Goal: Task Accomplishment & Management: Complete application form

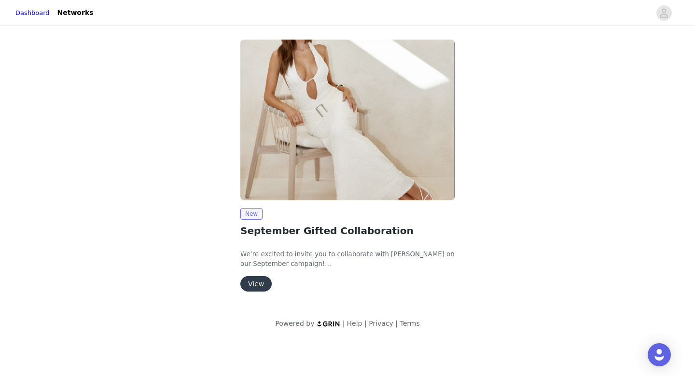
click at [256, 280] on button "View" at bounding box center [255, 283] width 31 height 15
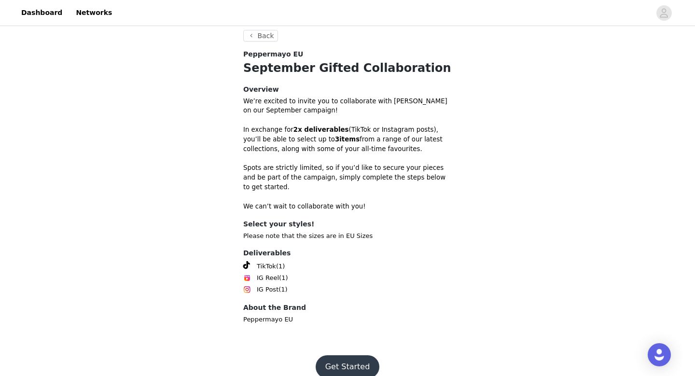
scroll to position [276, 0]
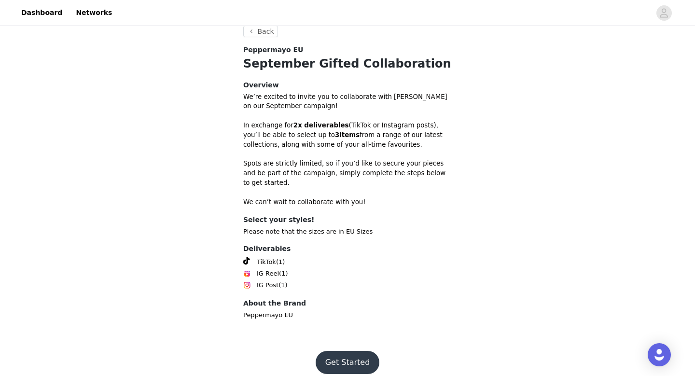
click at [342, 351] on button "Get Started" at bounding box center [348, 362] width 64 height 23
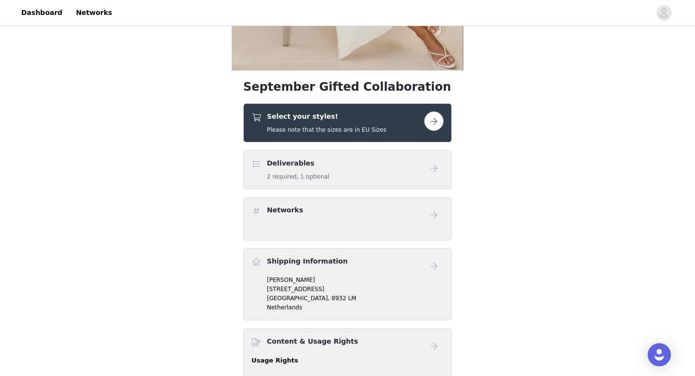
scroll to position [248, 0]
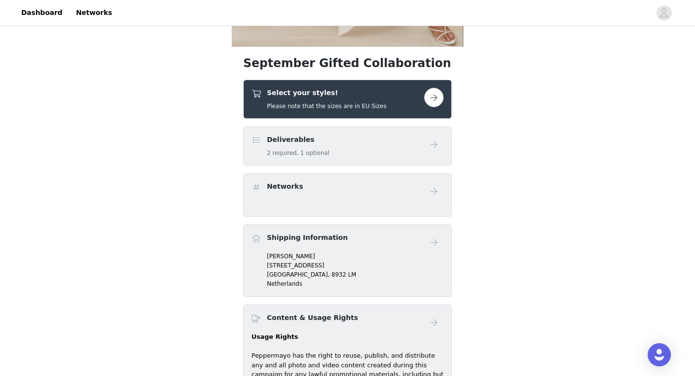
click at [388, 92] on div "Select your styles! Please note that the sizes are in EU Sizes" at bounding box center [337, 99] width 173 height 23
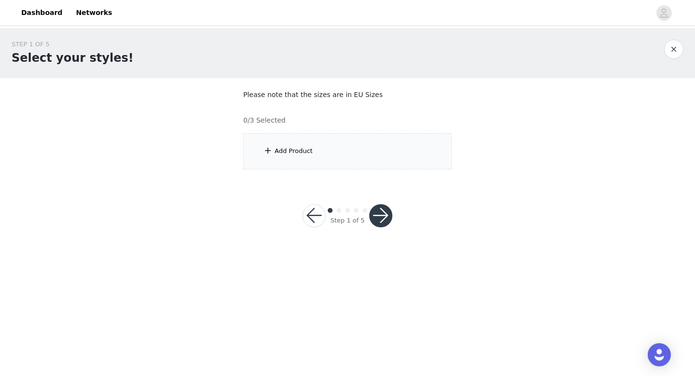
click at [316, 152] on div "Add Product" at bounding box center [347, 151] width 208 height 36
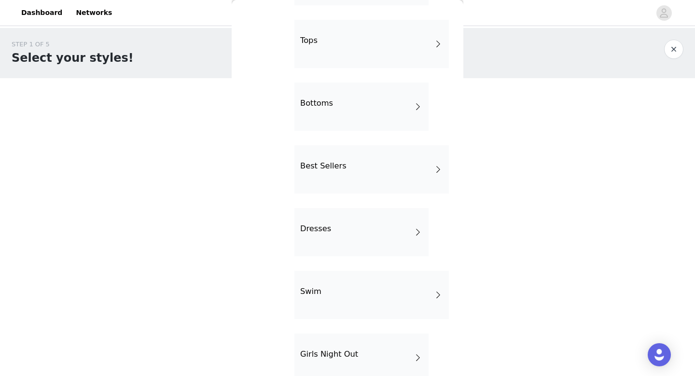
scroll to position [94, 0]
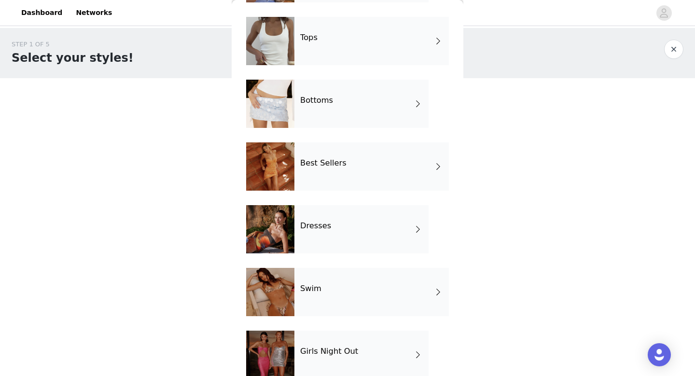
click at [335, 174] on div "Best Sellers" at bounding box center [371, 166] width 154 height 48
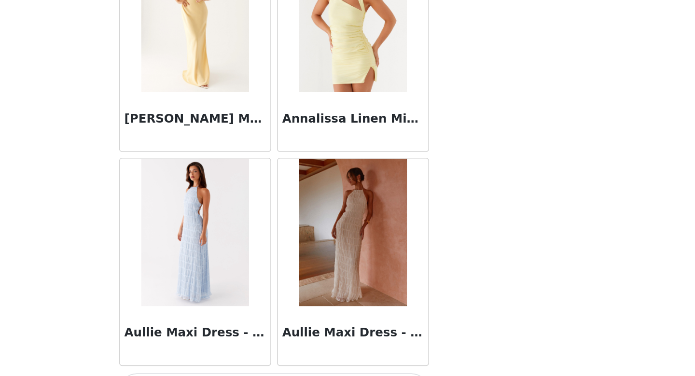
scroll to position [1101, 0]
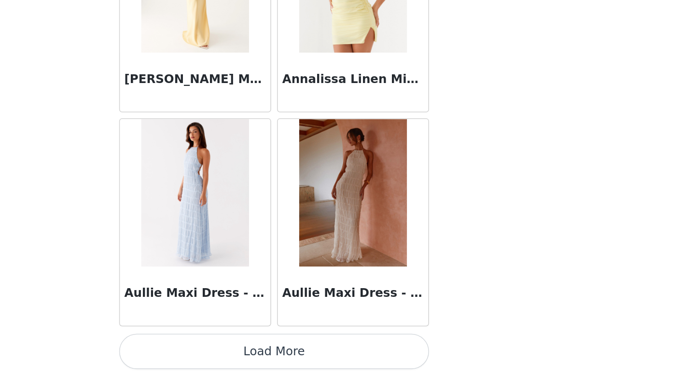
click at [396, 285] on img at bounding box center [399, 255] width 70 height 97
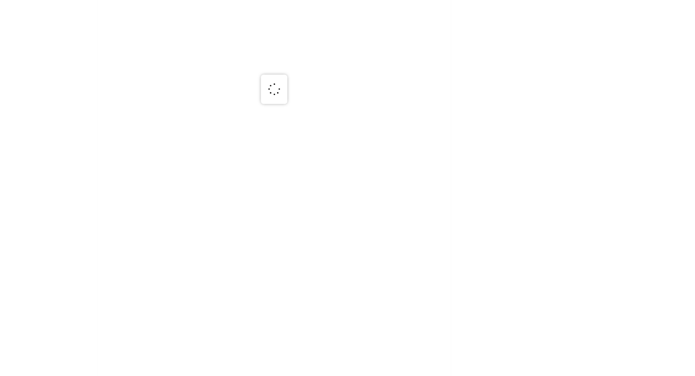
scroll to position [0, 0]
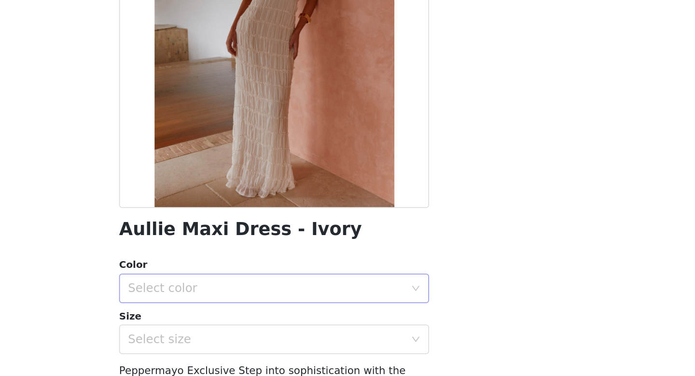
click at [328, 319] on div "Select color" at bounding box center [342, 318] width 180 height 10
click at [297, 342] on li "Ivory" at bounding box center [347, 338] width 203 height 15
click at [292, 354] on div "Select size" at bounding box center [342, 351] width 180 height 10
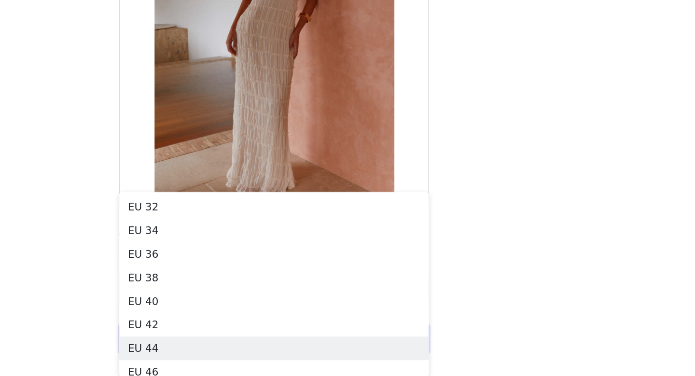
scroll to position [8, 0]
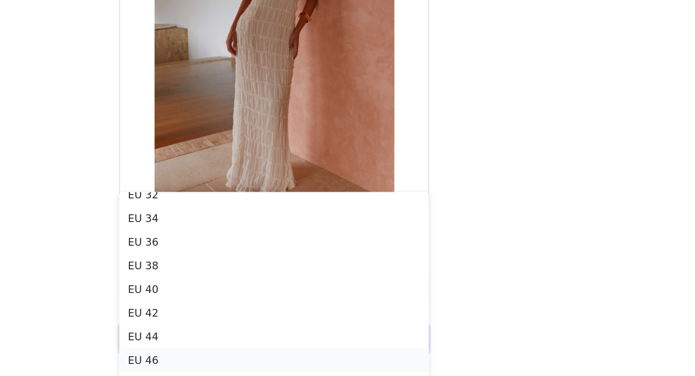
click at [282, 363] on li "EU 46" at bounding box center [347, 365] width 203 height 15
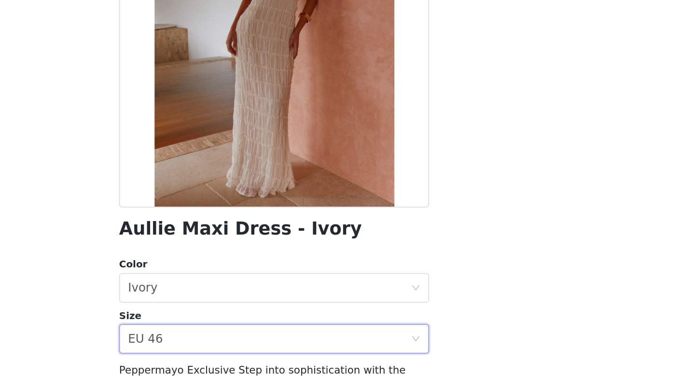
scroll to position [0, 0]
click at [282, 354] on div "Select size EU 46" at bounding box center [344, 351] width 185 height 18
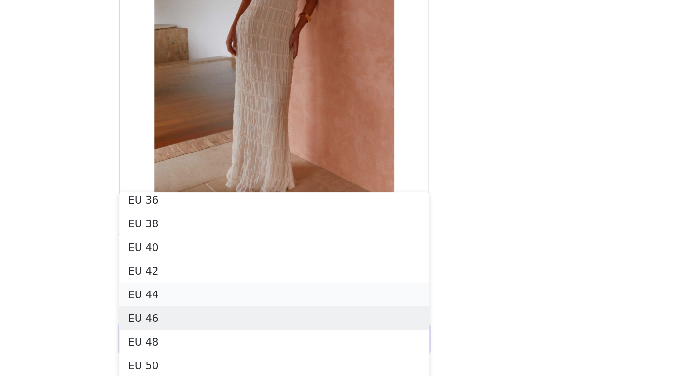
scroll to position [38, 0]
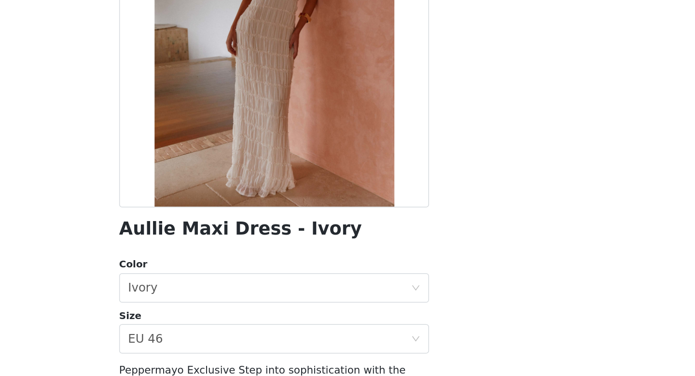
scroll to position [143, 0]
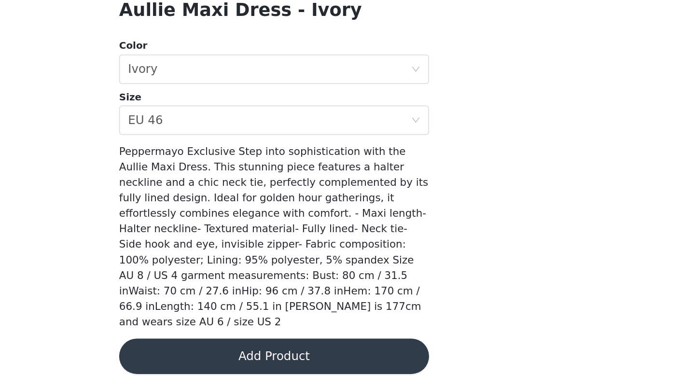
click at [339, 355] on button "Add Product" at bounding box center [347, 362] width 203 height 23
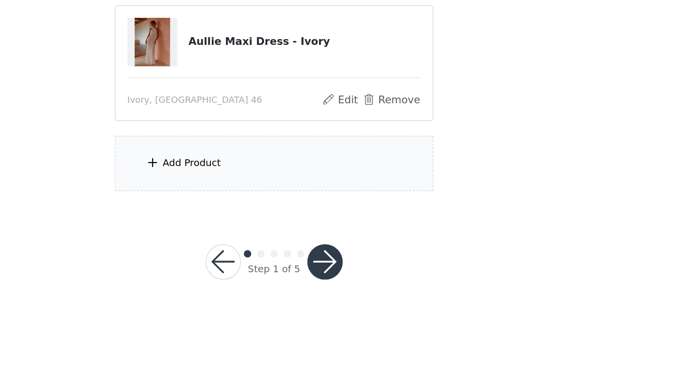
click at [357, 229] on div "Add Product" at bounding box center [347, 237] width 208 height 36
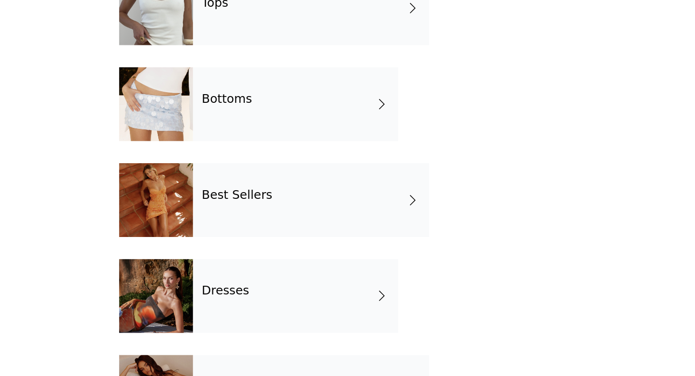
click at [346, 315] on div "Dresses" at bounding box center [361, 323] width 134 height 48
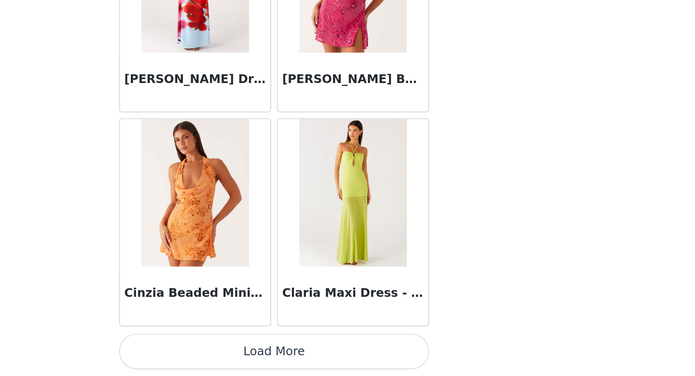
click at [351, 366] on button "Load More" at bounding box center [347, 359] width 203 height 23
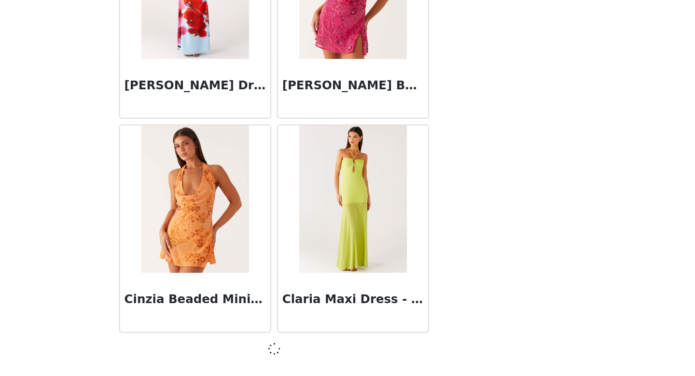
scroll to position [1096, 0]
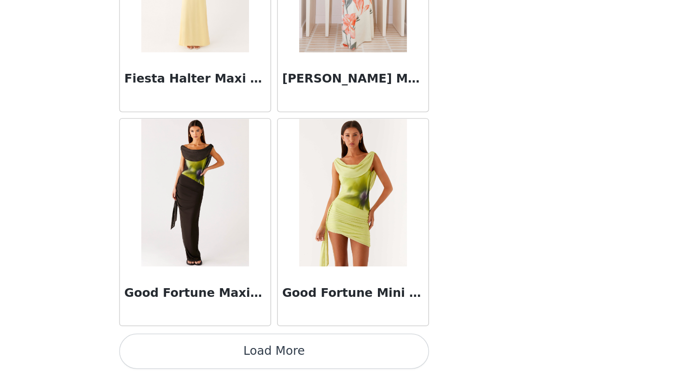
click at [351, 366] on button "Load More" at bounding box center [347, 359] width 203 height 23
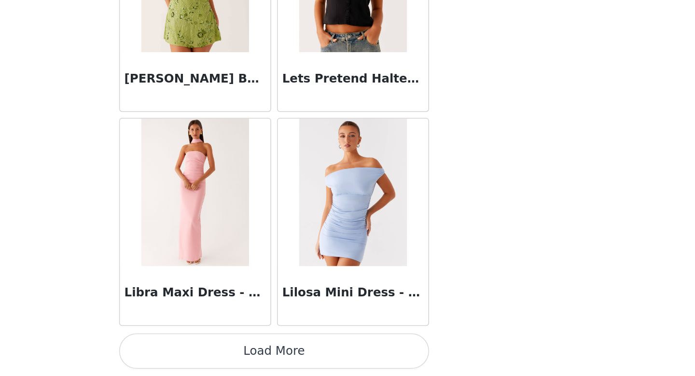
click at [351, 366] on button "Load More" at bounding box center [347, 359] width 203 height 23
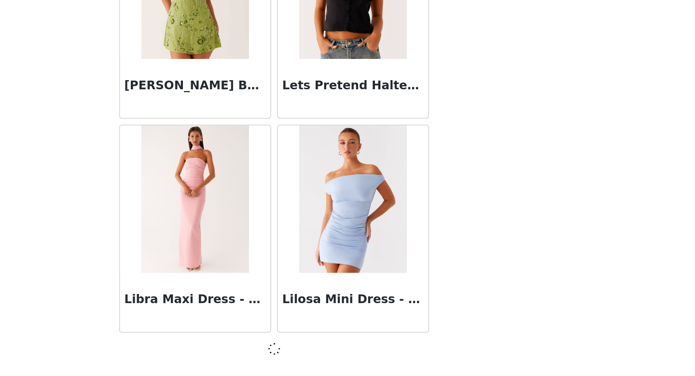
scroll to position [3895, 0]
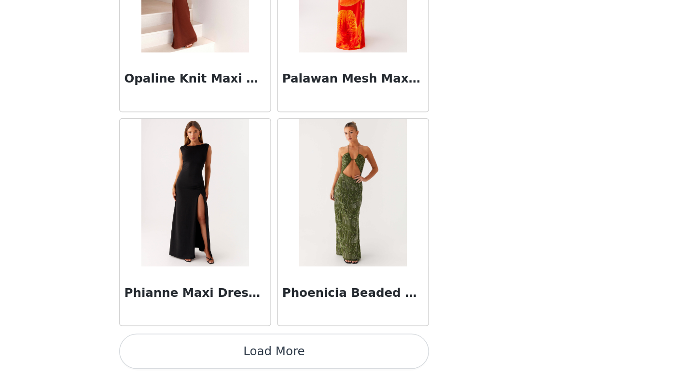
click at [351, 366] on button "Load More" at bounding box center [347, 359] width 203 height 23
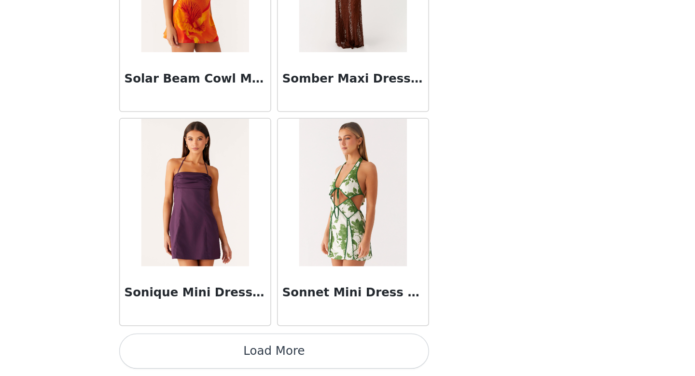
click at [351, 366] on button "Load More" at bounding box center [347, 359] width 203 height 23
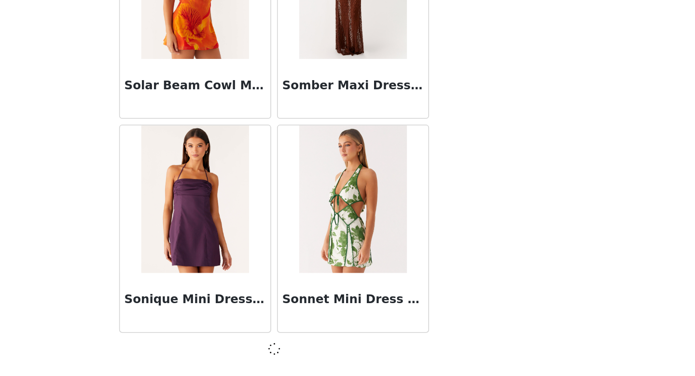
scroll to position [6694, 0]
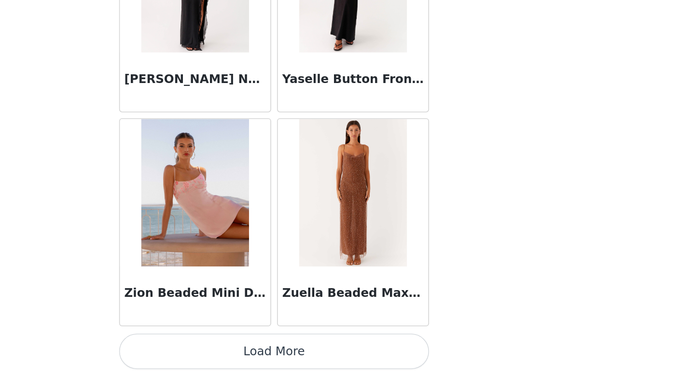
click at [351, 366] on button "Load More" at bounding box center [347, 359] width 203 height 23
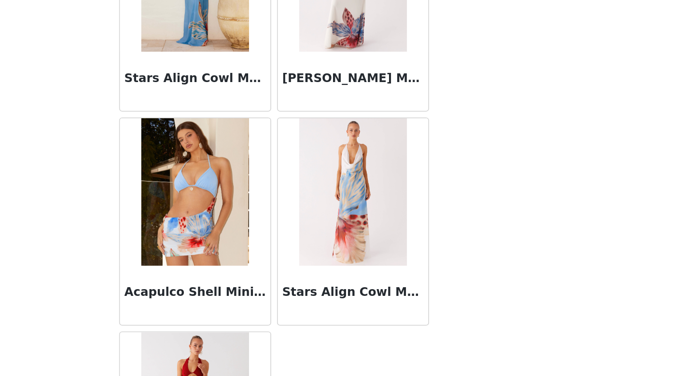
scroll to position [9186, 0]
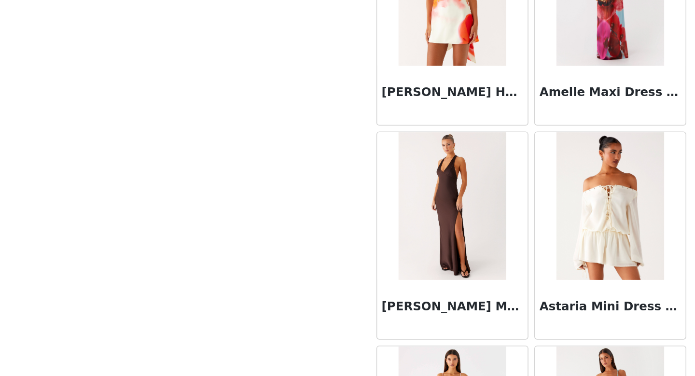
scroll to position [0, 0]
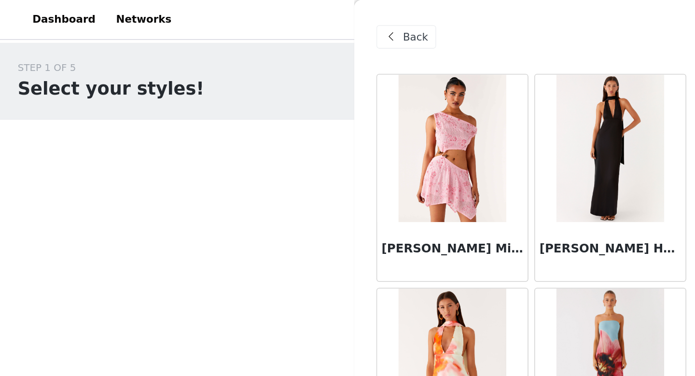
click at [269, 26] on span "Back" at bounding box center [271, 24] width 16 height 10
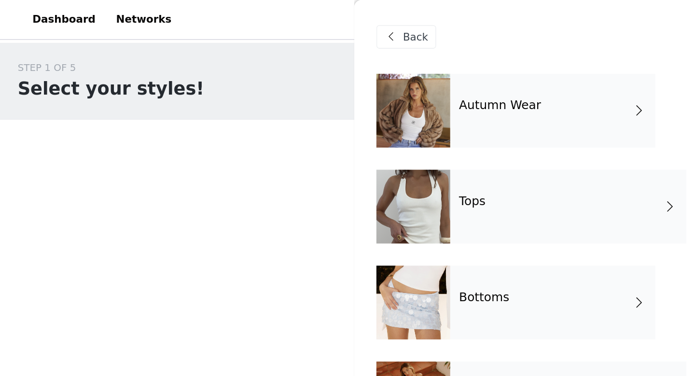
scroll to position [237, 0]
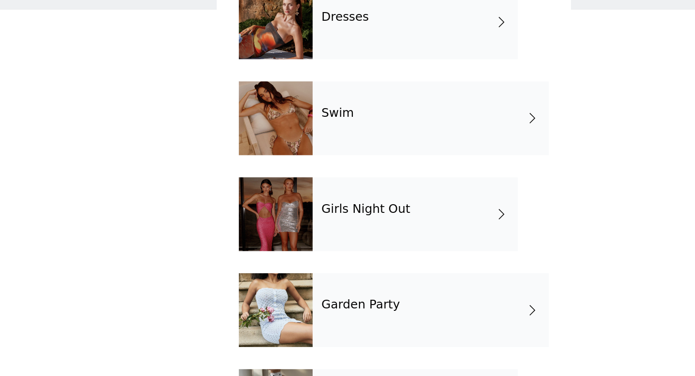
click at [374, 222] on div "Girls Night Out" at bounding box center [361, 212] width 134 height 48
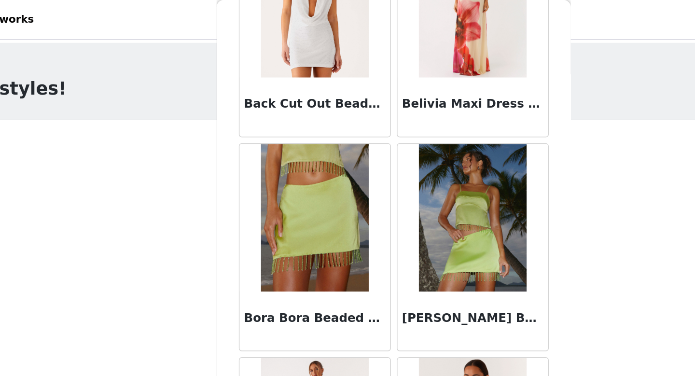
scroll to position [1101, 0]
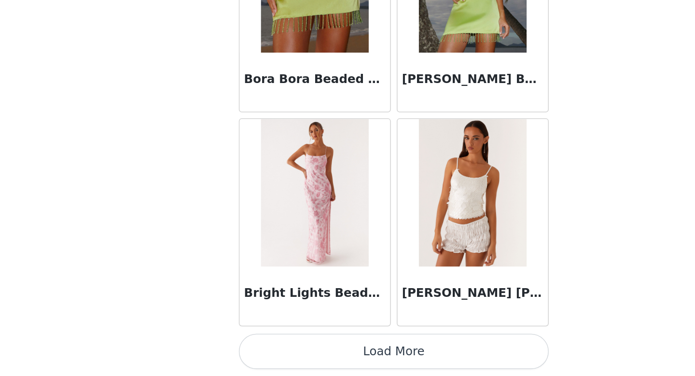
click at [339, 356] on button "Load More" at bounding box center [347, 359] width 203 height 23
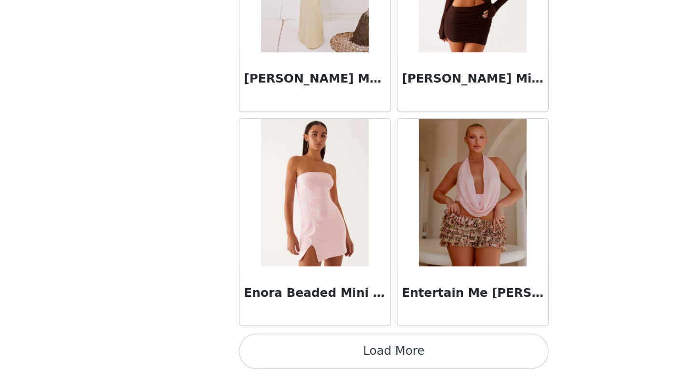
click at [338, 368] on button "Load More" at bounding box center [347, 359] width 203 height 23
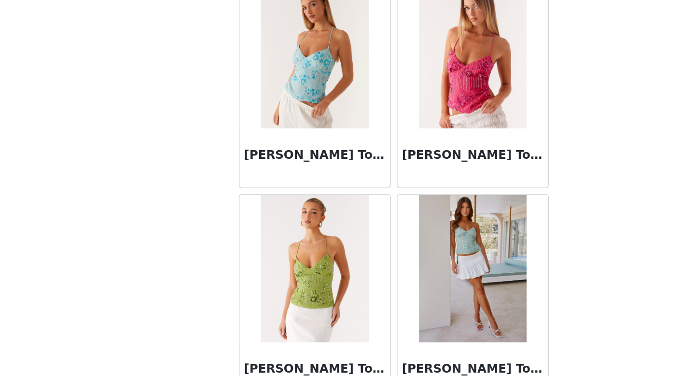
scroll to position [3899, 0]
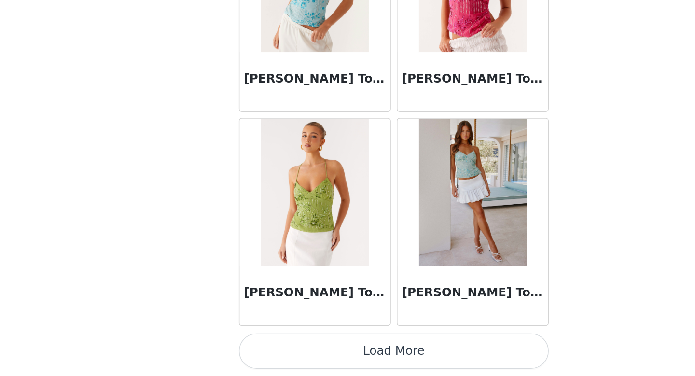
click at [342, 355] on button "Load More" at bounding box center [347, 359] width 203 height 23
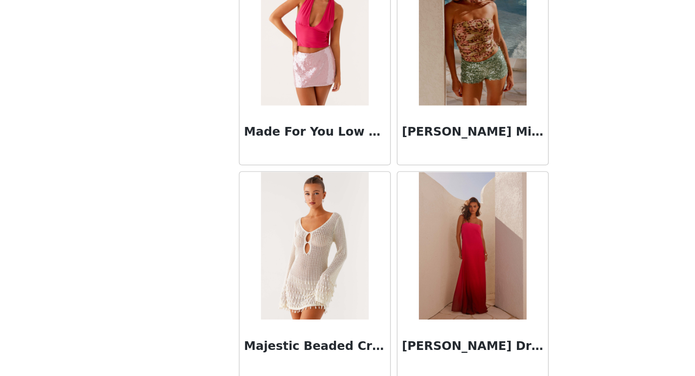
scroll to position [5299, 0]
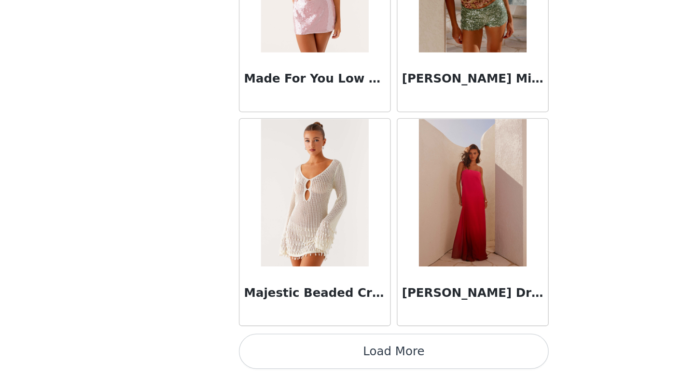
click at [345, 354] on button "Load More" at bounding box center [347, 359] width 203 height 23
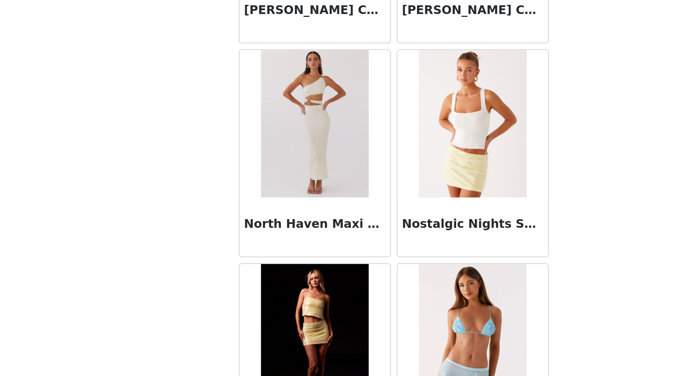
scroll to position [6698, 0]
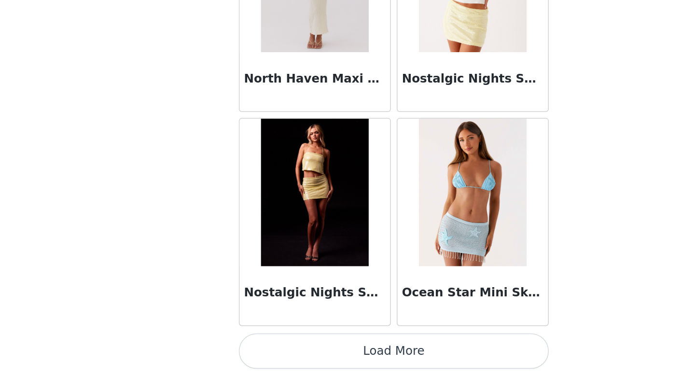
click at [345, 363] on button "Load More" at bounding box center [347, 359] width 203 height 23
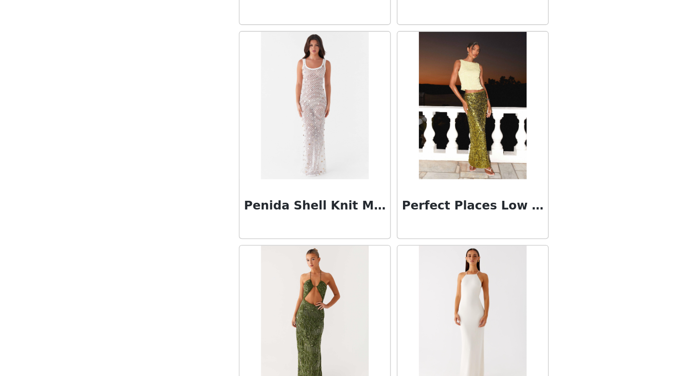
scroll to position [7455, 0]
click at [313, 213] on img at bounding box center [296, 198] width 70 height 97
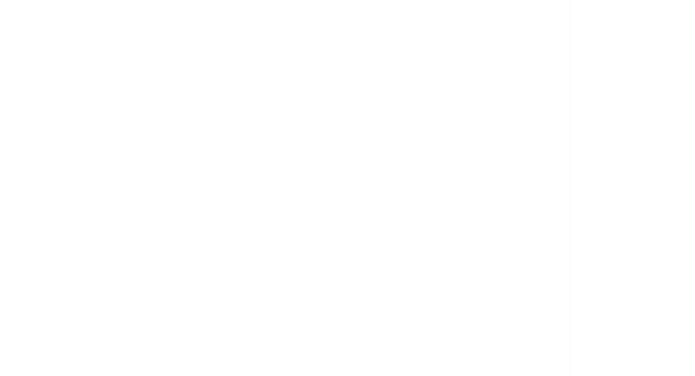
scroll to position [0, 0]
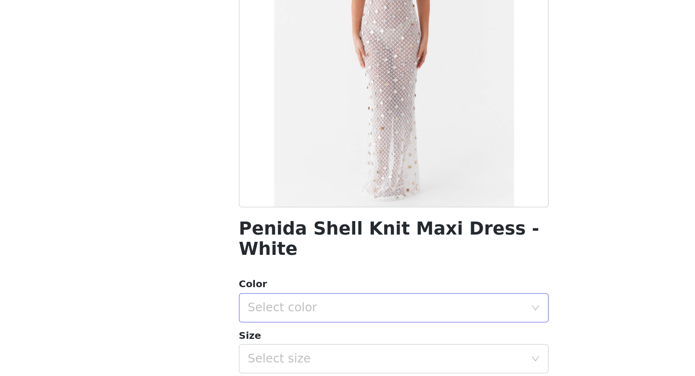
click at [352, 326] on div "Select color" at bounding box center [342, 331] width 180 height 10
click at [320, 340] on li "White" at bounding box center [347, 338] width 203 height 15
click at [316, 359] on div "Select size" at bounding box center [342, 364] width 180 height 10
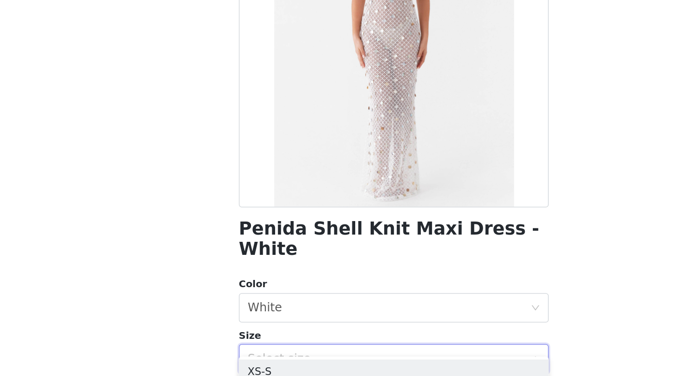
scroll to position [53, 0]
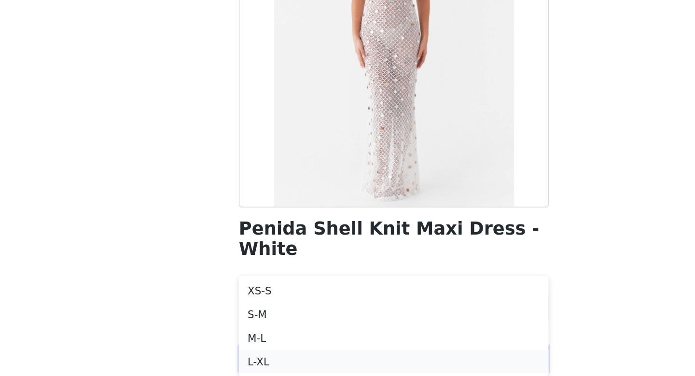
click at [280, 364] on li "L-XL" at bounding box center [347, 366] width 203 height 15
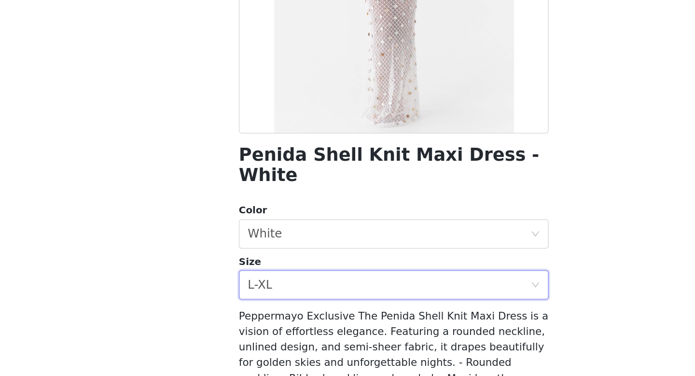
scroll to position [133, 0]
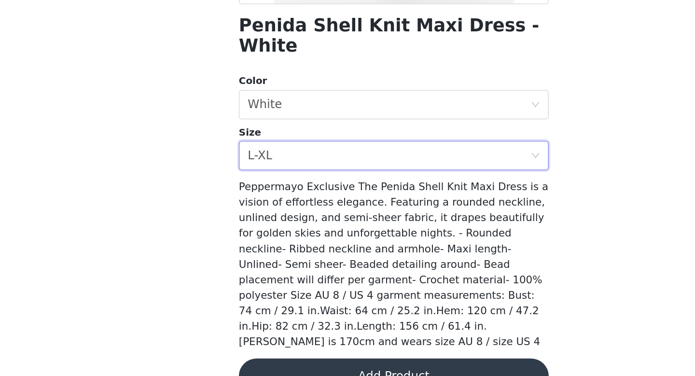
click at [367, 364] on button "Add Product" at bounding box center [347, 375] width 203 height 23
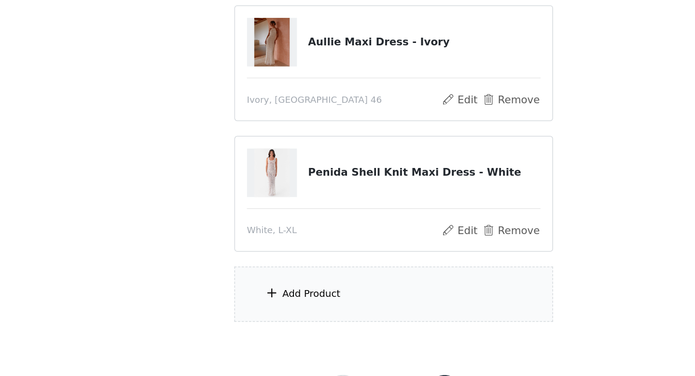
click at [357, 331] on div "Add Product" at bounding box center [347, 322] width 208 height 36
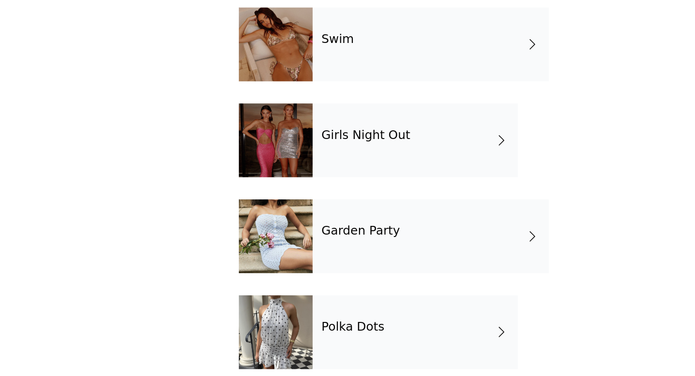
scroll to position [237, 0]
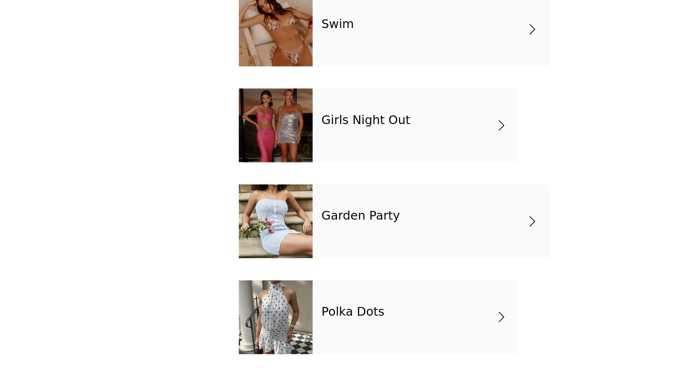
click at [333, 202] on div "Girls Night Out" at bounding box center [361, 212] width 134 height 48
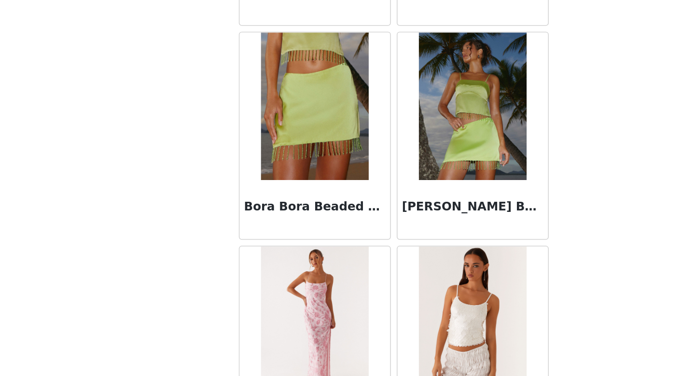
scroll to position [1101, 0]
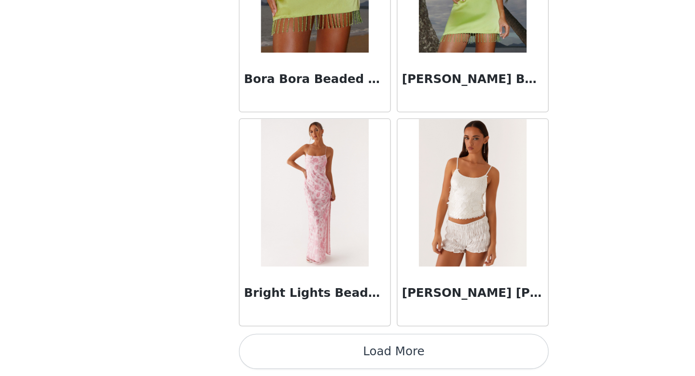
click at [389, 361] on button "Load More" at bounding box center [347, 359] width 203 height 23
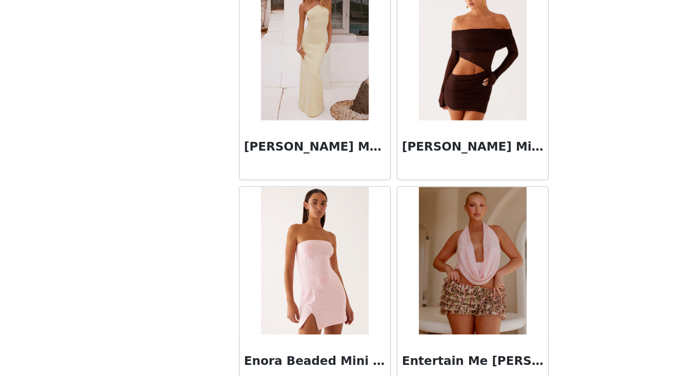
scroll to position [2500, 0]
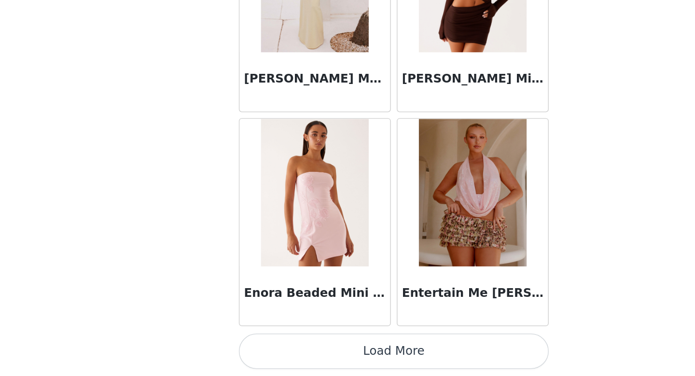
click at [412, 353] on button "Load More" at bounding box center [347, 359] width 203 height 23
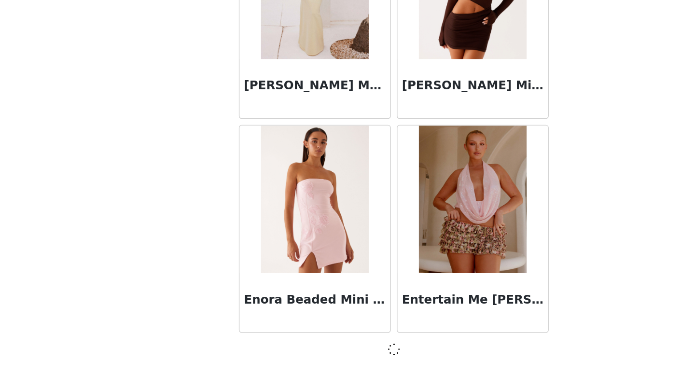
scroll to position [2496, 0]
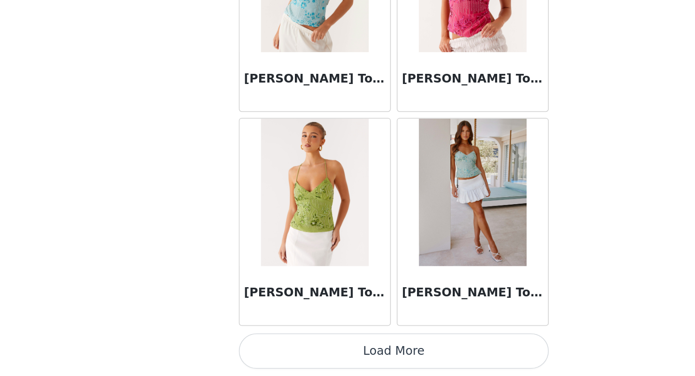
click at [365, 356] on button "Load More" at bounding box center [347, 359] width 203 height 23
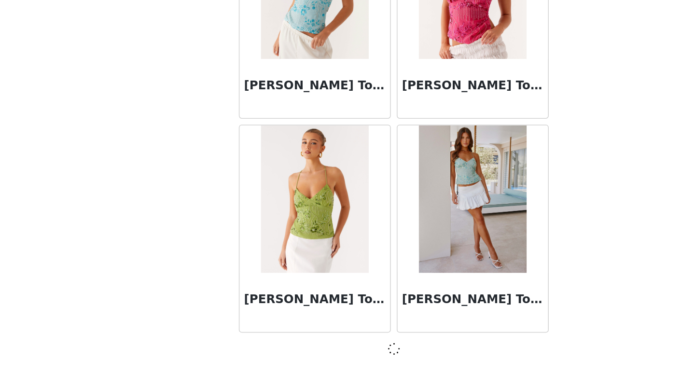
scroll to position [3895, 0]
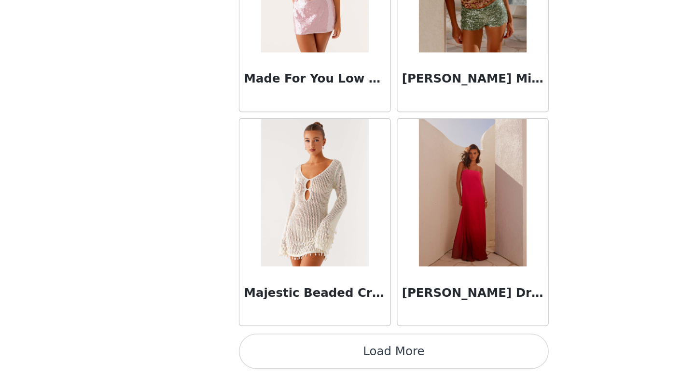
click at [365, 356] on button "Load More" at bounding box center [347, 359] width 203 height 23
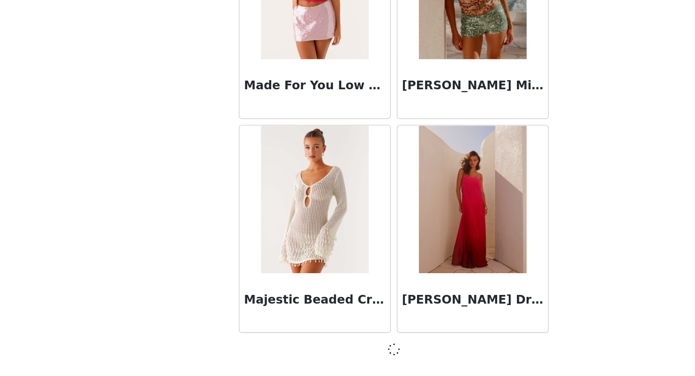
scroll to position [5294, 0]
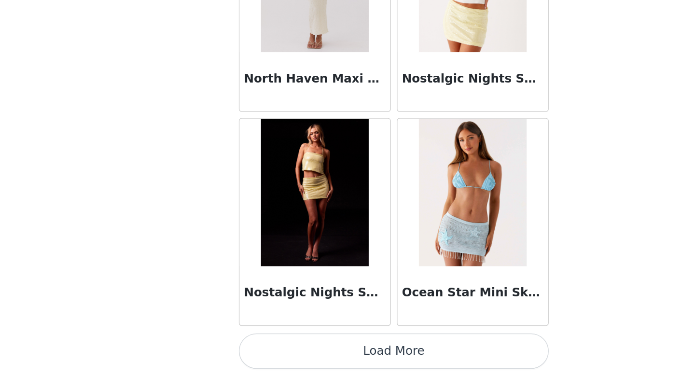
click at [365, 356] on button "Load More" at bounding box center [347, 359] width 203 height 23
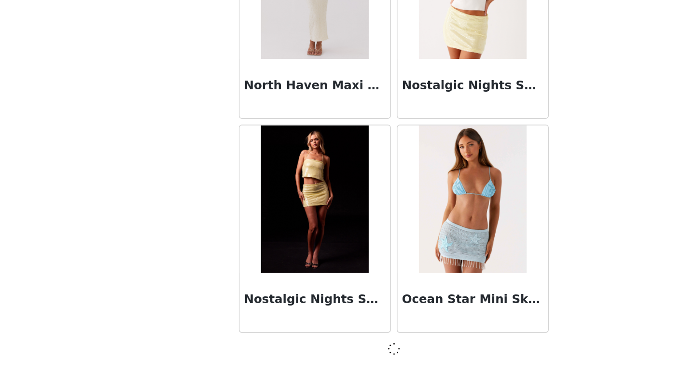
scroll to position [6694, 0]
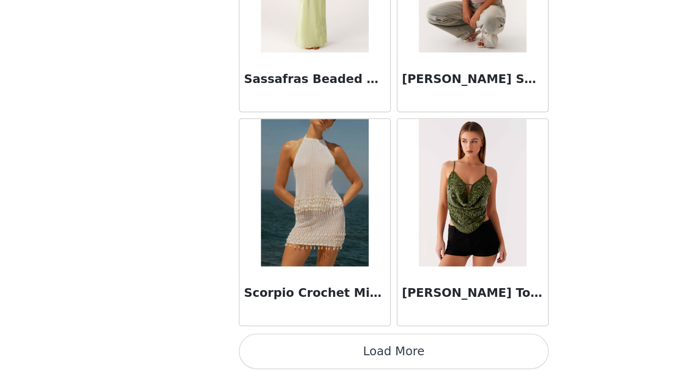
click at [365, 356] on button "Load More" at bounding box center [347, 359] width 203 height 23
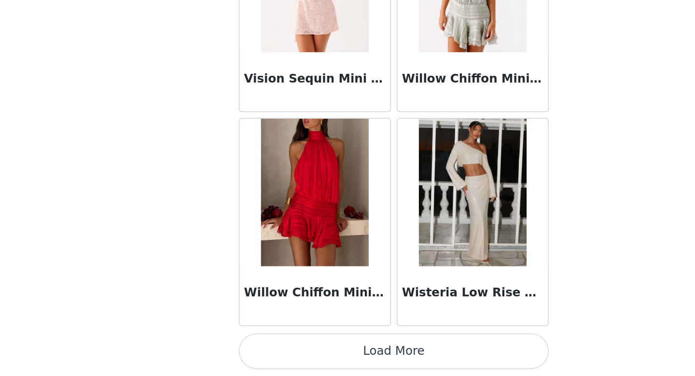
click at [365, 356] on button "Load More" at bounding box center [347, 359] width 203 height 23
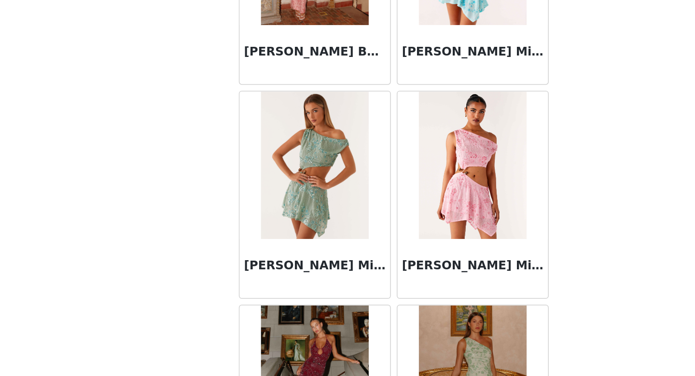
scroll to position [0, 0]
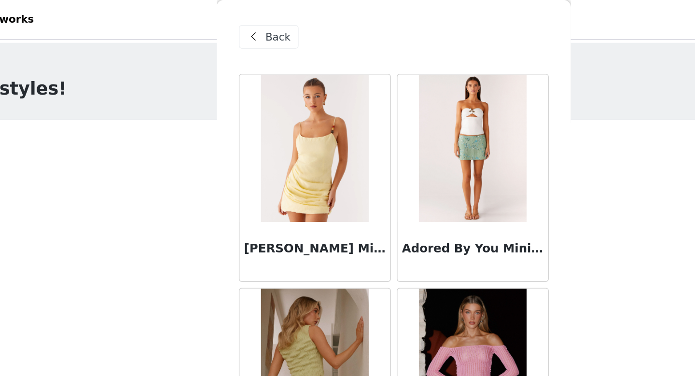
click at [274, 22] on span "Back" at bounding box center [271, 24] width 16 height 10
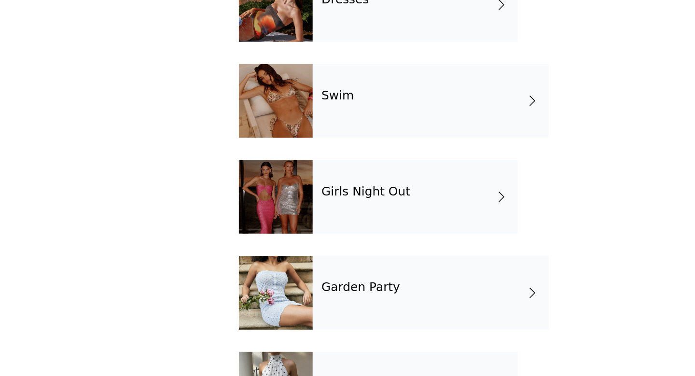
scroll to position [45, 0]
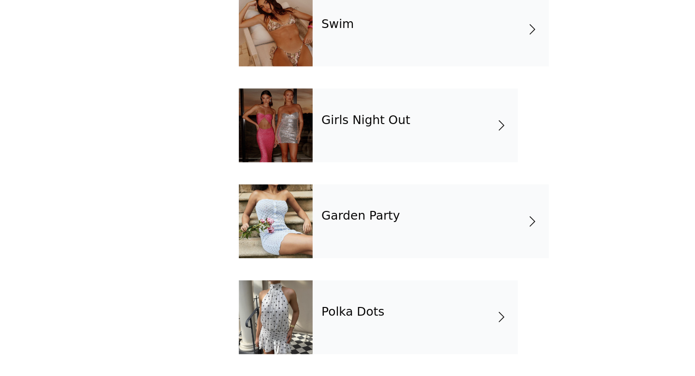
click at [339, 279] on div "Garden Party" at bounding box center [371, 274] width 154 height 48
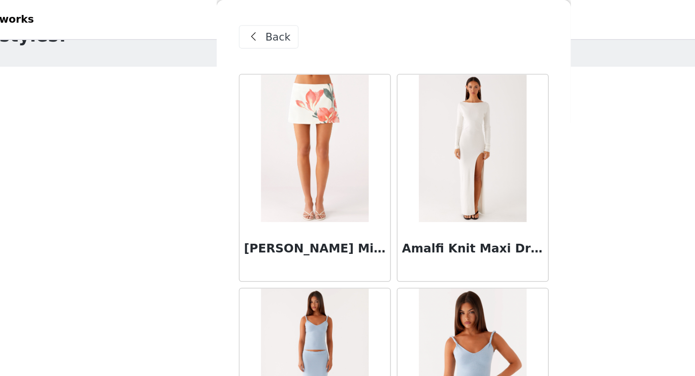
scroll to position [0, 0]
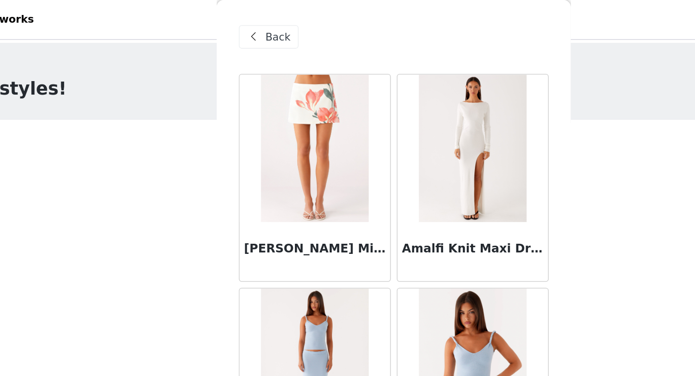
click at [269, 25] on span "Back" at bounding box center [271, 24] width 16 height 10
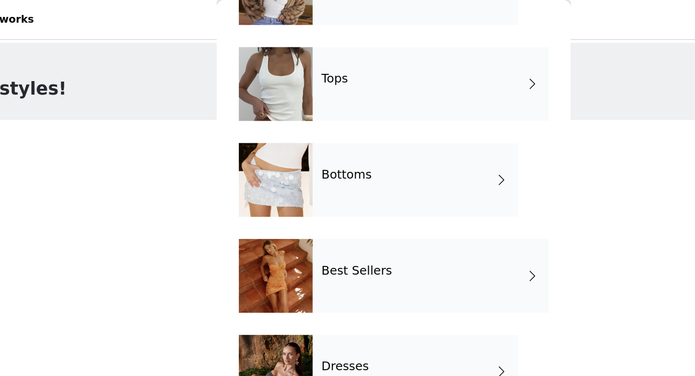
scroll to position [81, 0]
click at [318, 231] on div "Dresses" at bounding box center [361, 243] width 134 height 48
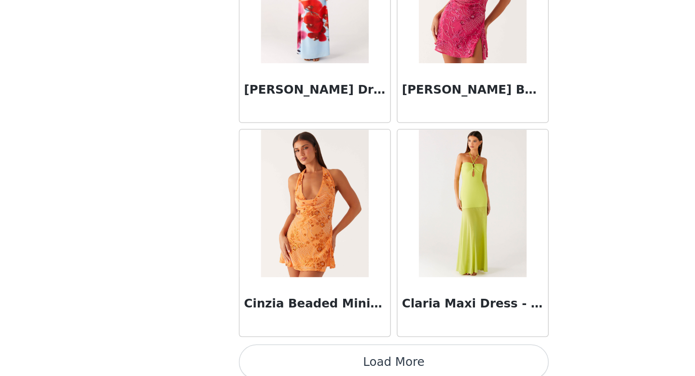
scroll to position [45, 0]
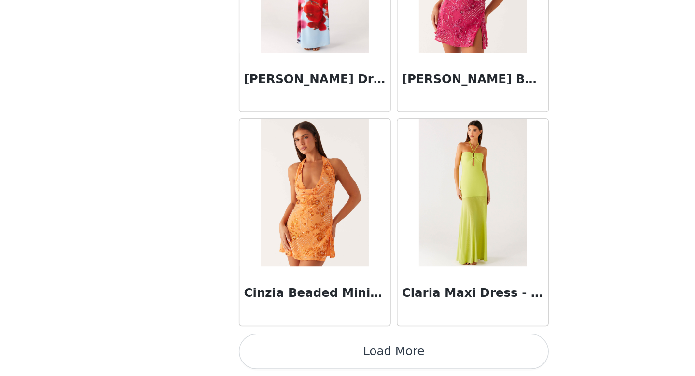
click at [343, 359] on button "Load More" at bounding box center [347, 359] width 203 height 23
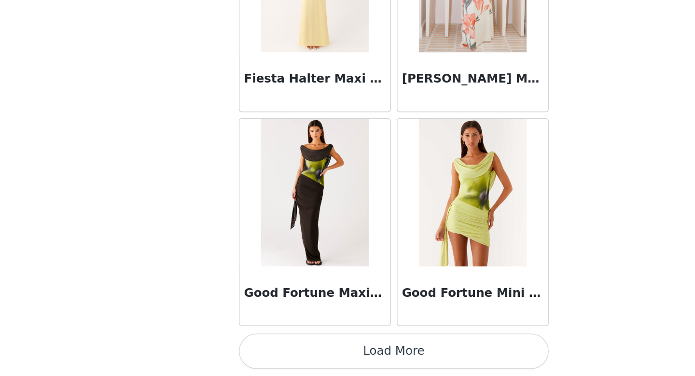
click at [343, 359] on button "Load More" at bounding box center [347, 359] width 203 height 23
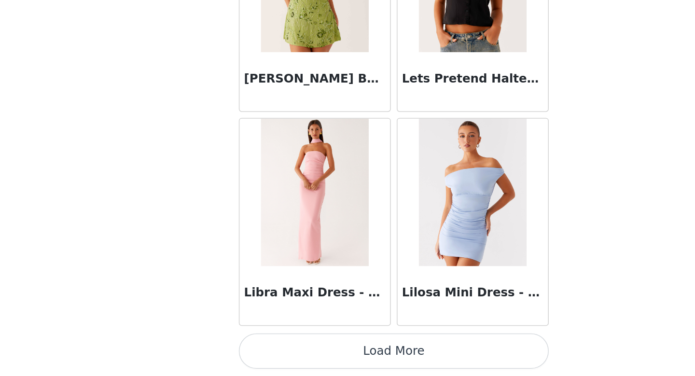
click at [343, 359] on button "Load More" at bounding box center [347, 359] width 203 height 23
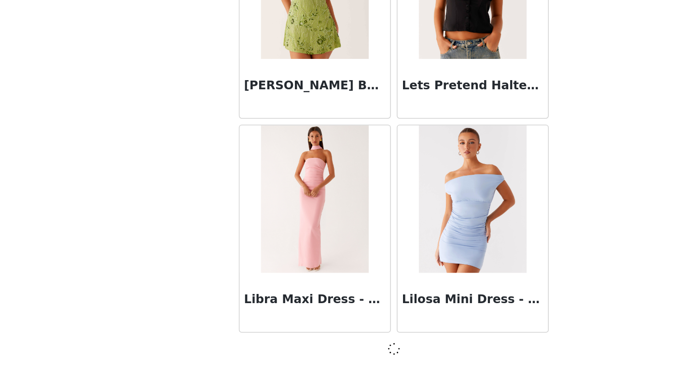
scroll to position [3895, 0]
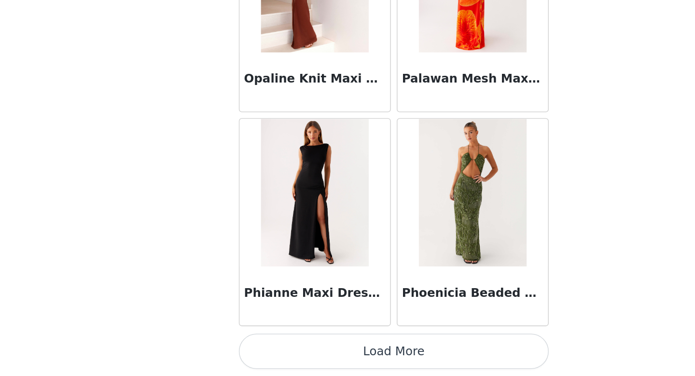
click at [343, 359] on button "Load More" at bounding box center [347, 359] width 203 height 23
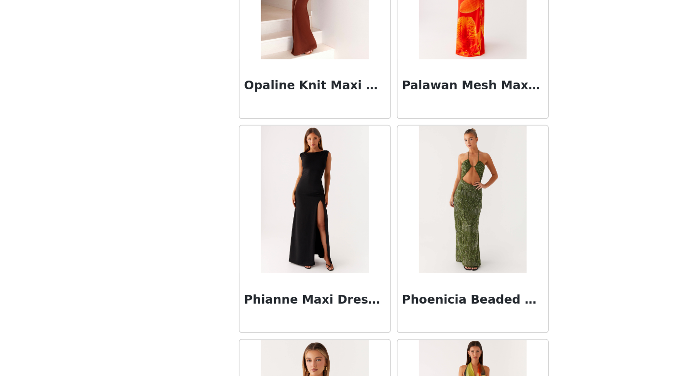
scroll to position [5299, 0]
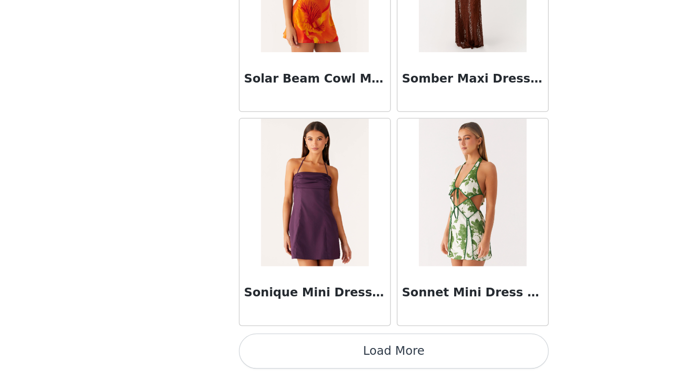
click at [346, 358] on button "Load More" at bounding box center [347, 359] width 203 height 23
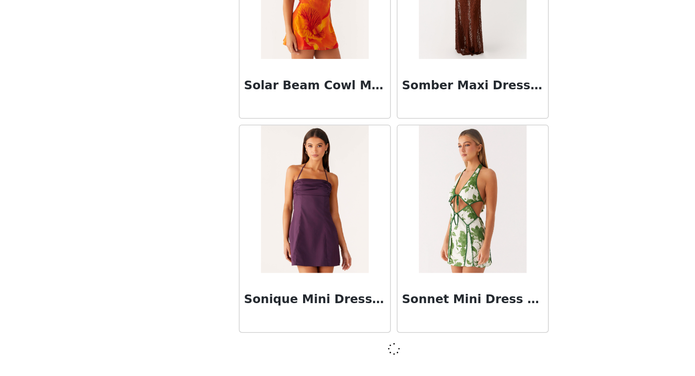
scroll to position [6694, 0]
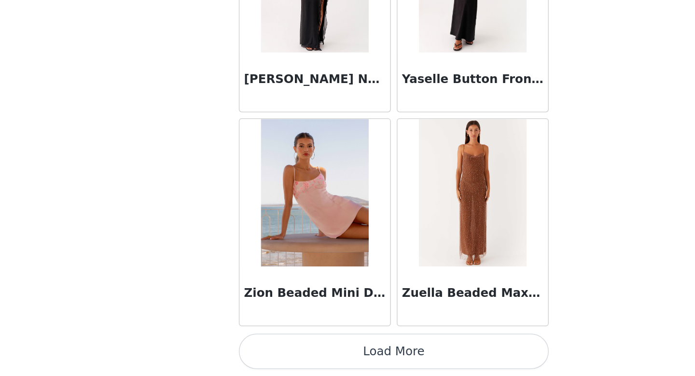
click at [346, 358] on button "Load More" at bounding box center [347, 359] width 203 height 23
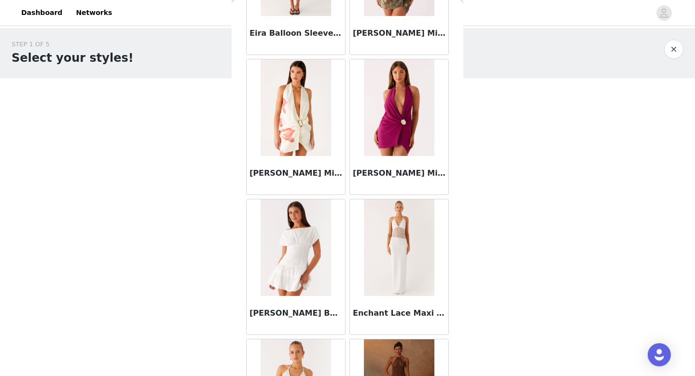
scroll to position [0, 0]
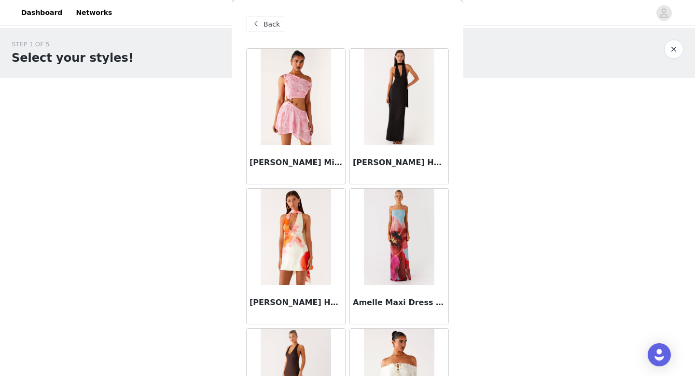
click at [262, 28] on div "Back" at bounding box center [265, 23] width 39 height 15
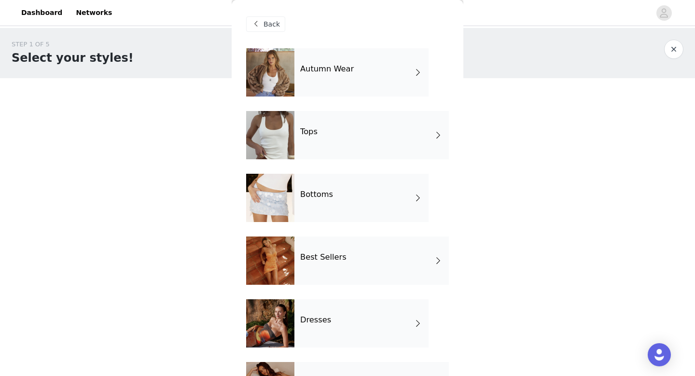
scroll to position [66, 0]
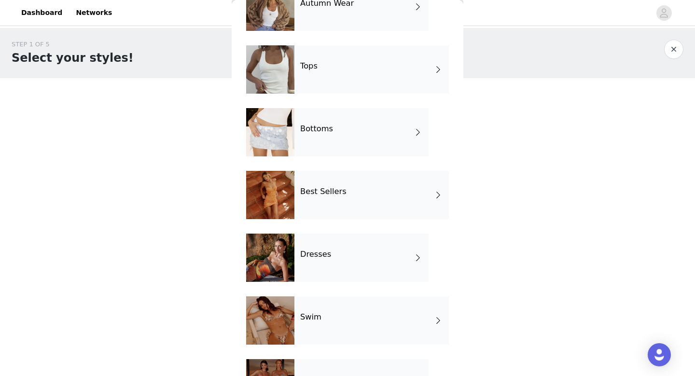
click at [341, 202] on div "Best Sellers" at bounding box center [371, 195] width 154 height 48
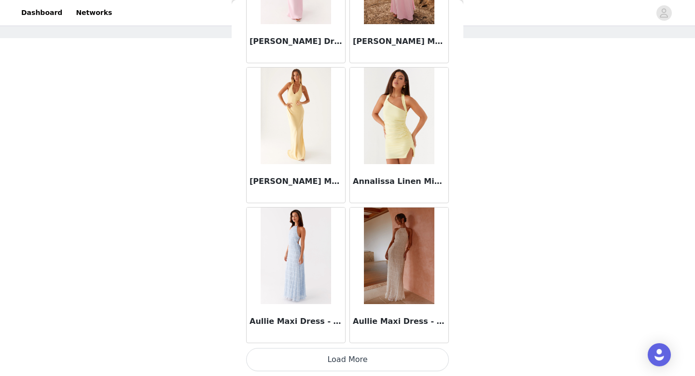
scroll to position [45, 0]
click at [331, 359] on button "Load More" at bounding box center [347, 359] width 203 height 23
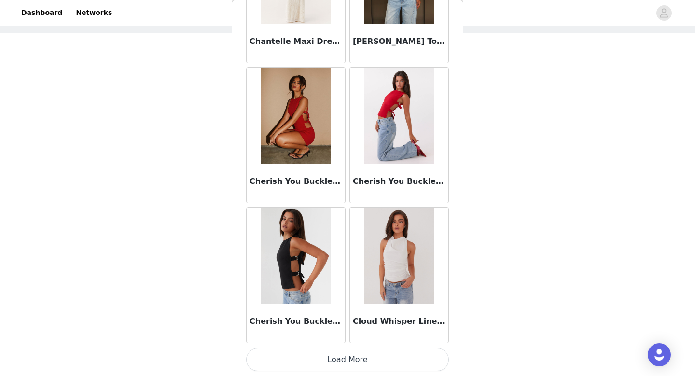
click at [332, 358] on button "Load More" at bounding box center [347, 359] width 203 height 23
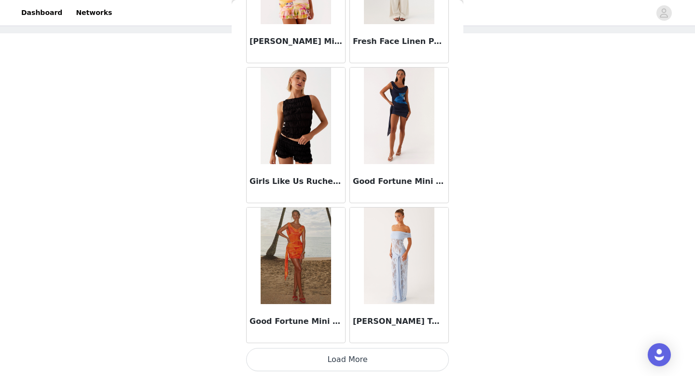
click at [332, 359] on button "Load More" at bounding box center [347, 359] width 203 height 23
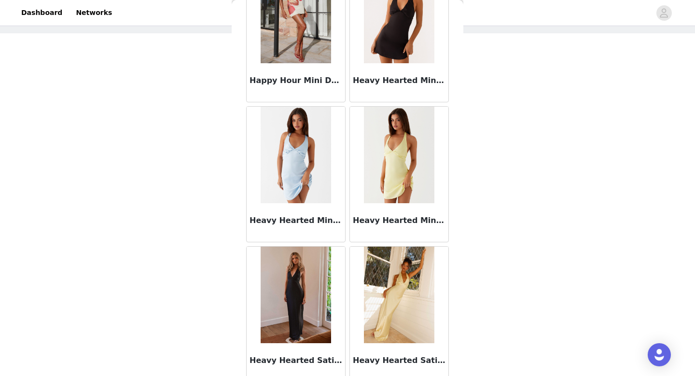
scroll to position [5299, 0]
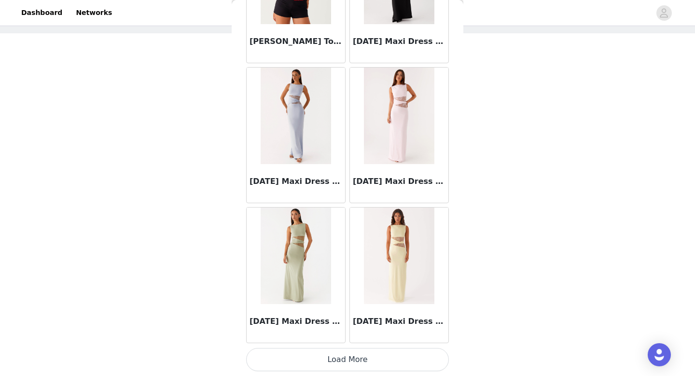
click at [345, 357] on button "Load More" at bounding box center [347, 359] width 203 height 23
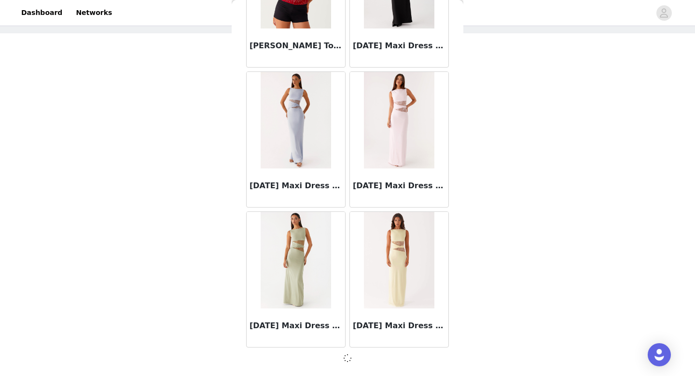
scroll to position [5294, 0]
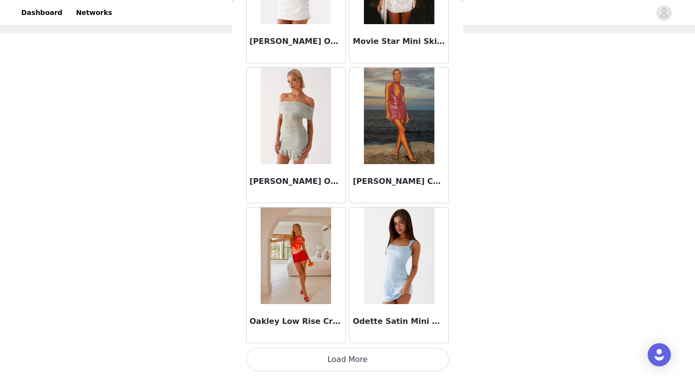
click at [345, 357] on button "Load More" at bounding box center [347, 359] width 203 height 23
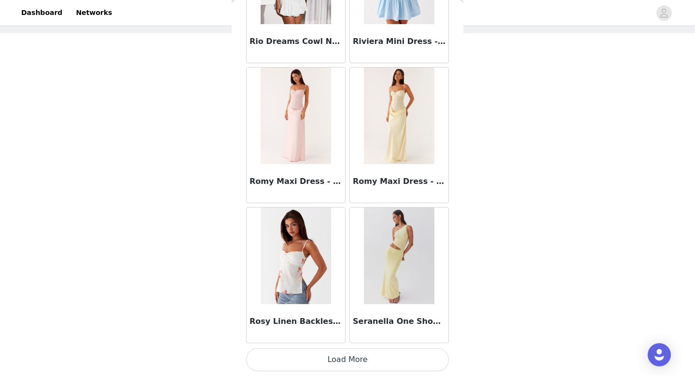
click at [345, 357] on button "Load More" at bounding box center [347, 359] width 203 height 23
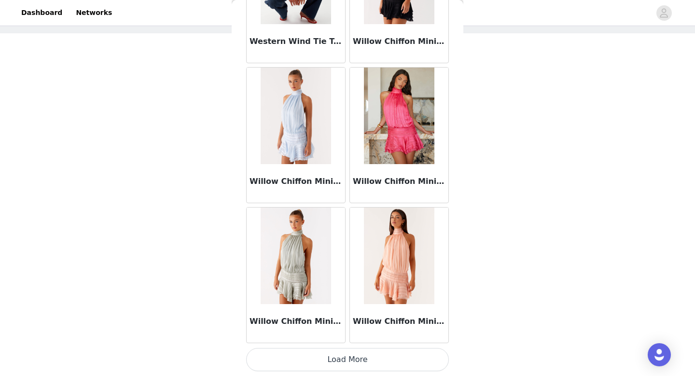
click at [345, 357] on button "Load More" at bounding box center [347, 359] width 203 height 23
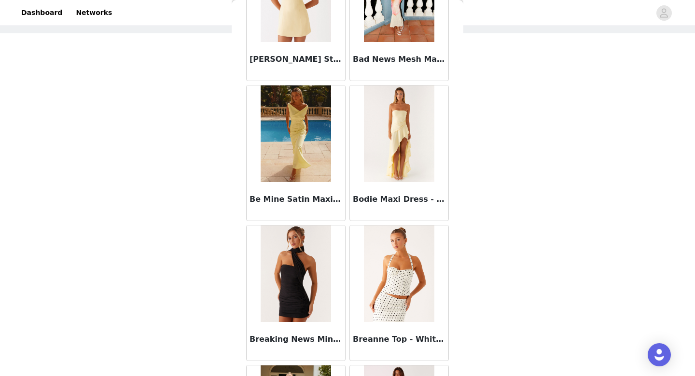
scroll to position [1558, 0]
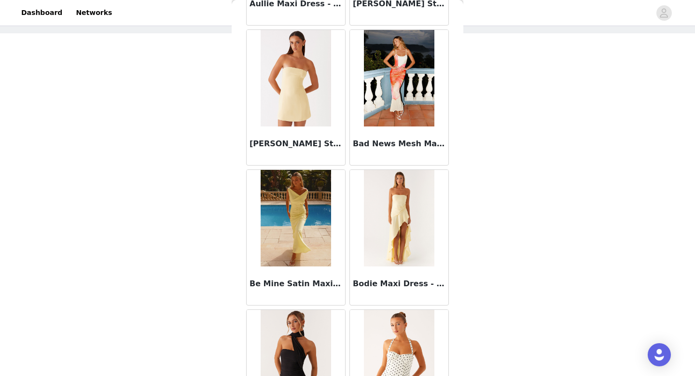
click at [405, 225] on img at bounding box center [399, 218] width 70 height 97
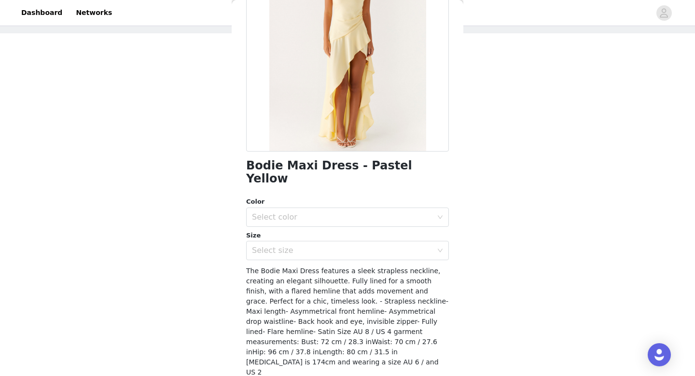
scroll to position [123, 0]
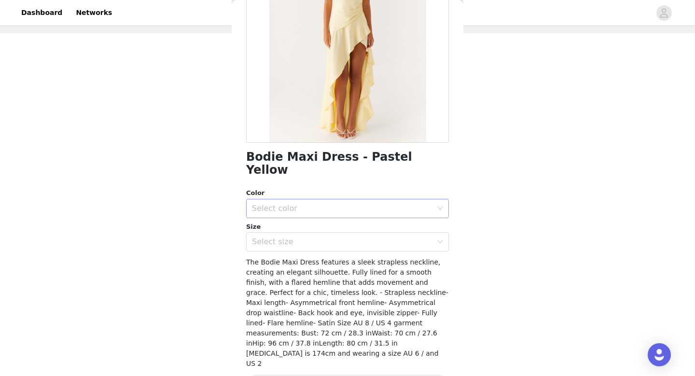
click at [349, 204] on div "Select color" at bounding box center [342, 209] width 180 height 10
click at [305, 219] on li "Pastel Yellow" at bounding box center [347, 216] width 203 height 15
click at [301, 237] on div "Select size" at bounding box center [342, 242] width 180 height 10
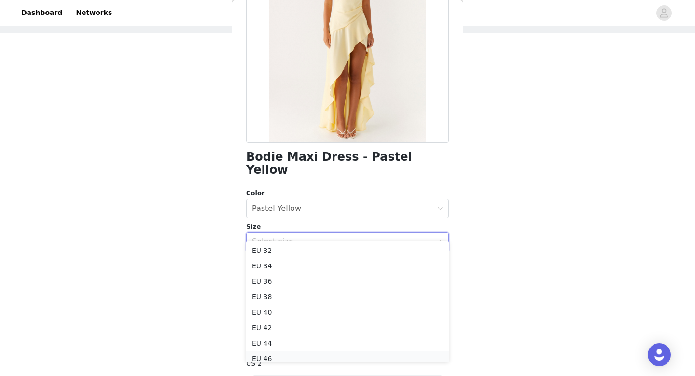
scroll to position [5, 0]
click at [269, 356] on li "EU 46" at bounding box center [347, 353] width 203 height 15
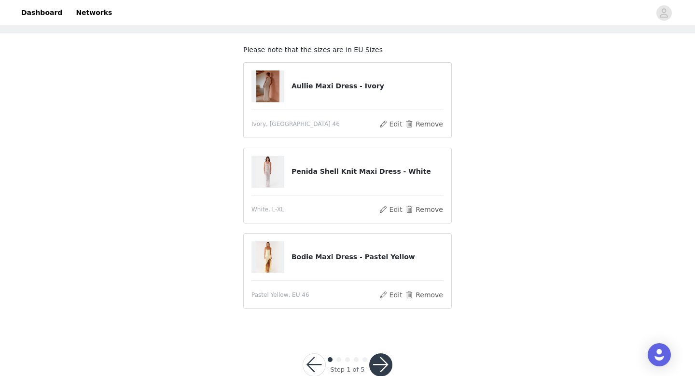
click at [384, 360] on button "button" at bounding box center [380, 364] width 23 height 23
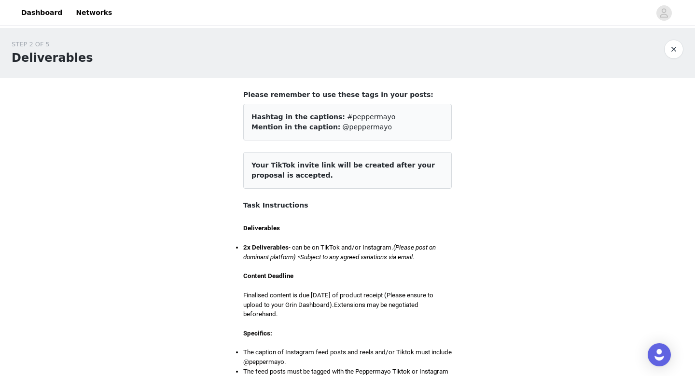
scroll to position [839, 0]
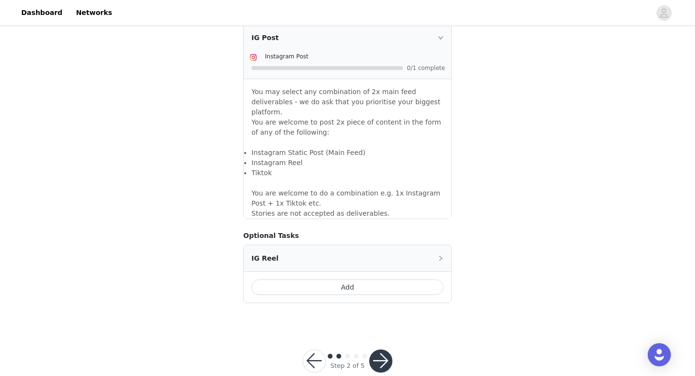
click at [381, 349] on button "button" at bounding box center [380, 360] width 23 height 23
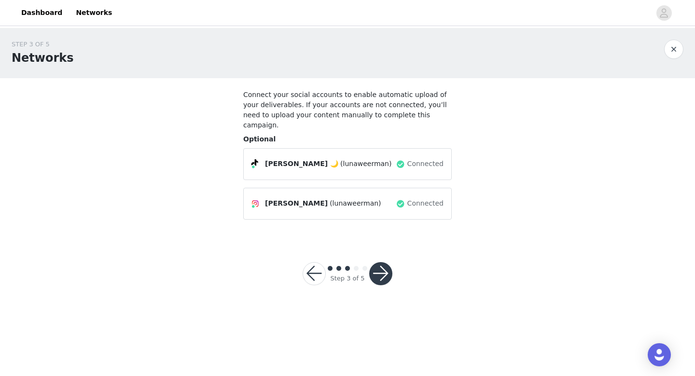
click at [384, 266] on button "button" at bounding box center [380, 273] width 23 height 23
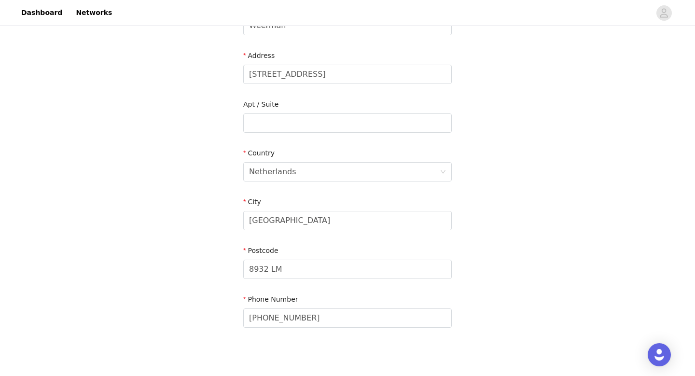
scroll to position [253, 0]
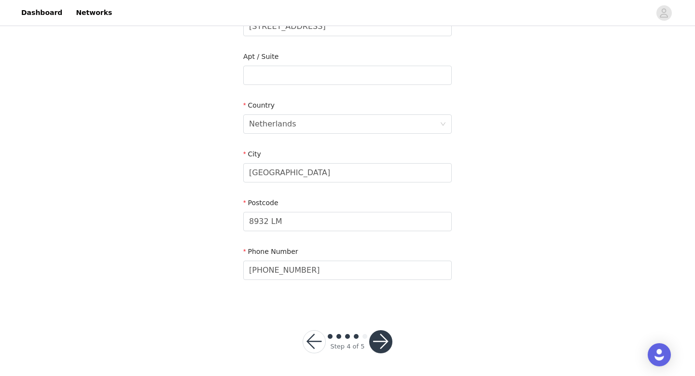
click at [382, 339] on button "button" at bounding box center [380, 341] width 23 height 23
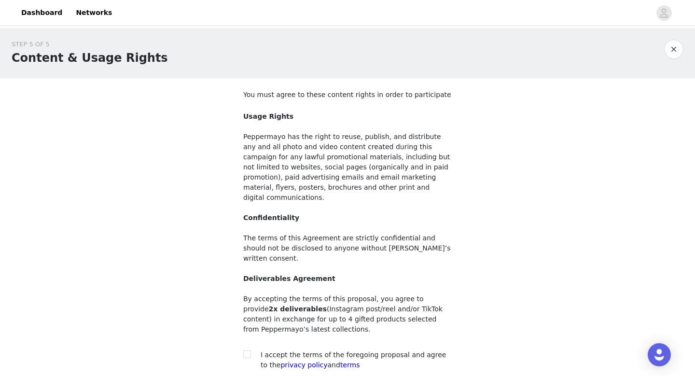
scroll to position [70, 0]
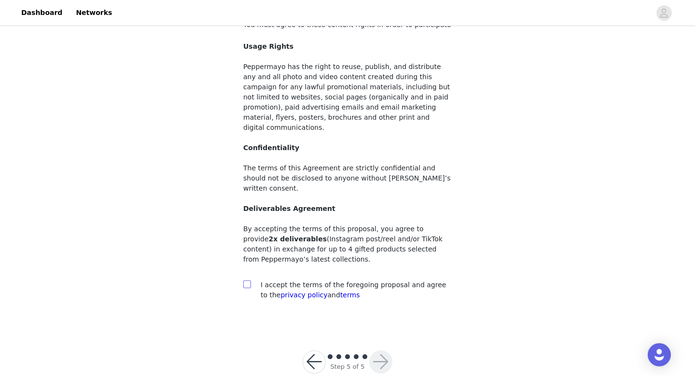
click at [250, 280] on span at bounding box center [247, 284] width 8 height 8
click at [250, 280] on input "checkbox" at bounding box center [246, 283] width 7 height 7
checkbox input "true"
click at [381, 350] on button "button" at bounding box center [380, 361] width 23 height 23
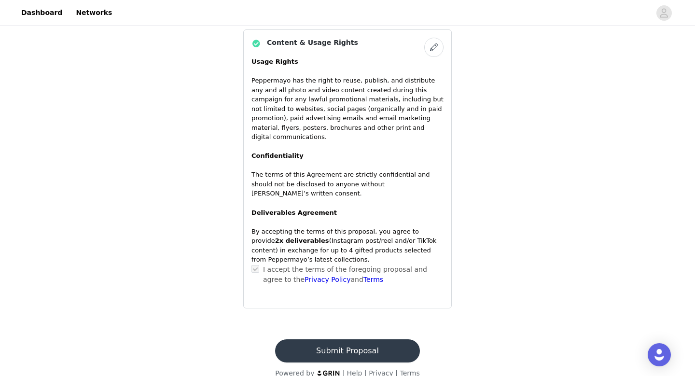
click at [363, 344] on button "Submit Proposal" at bounding box center [347, 350] width 144 height 23
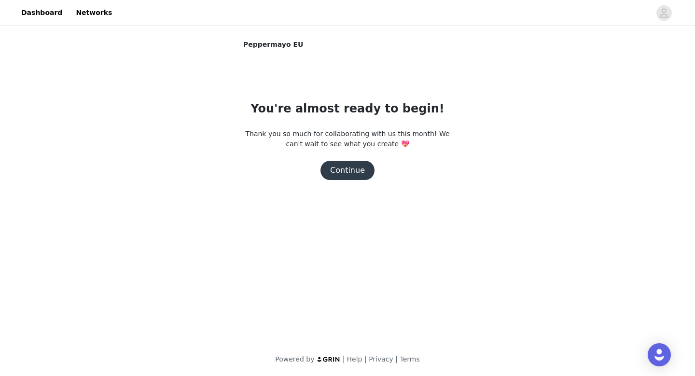
click at [352, 173] on button "Continue" at bounding box center [347, 170] width 54 height 19
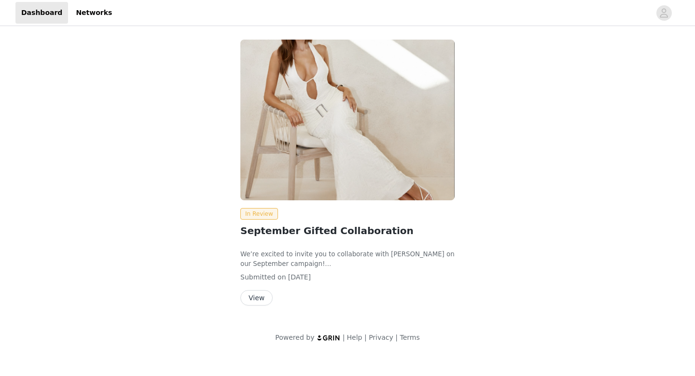
click at [254, 303] on button "View" at bounding box center [256, 297] width 32 height 15
